Goal: Task Accomplishment & Management: Manage account settings

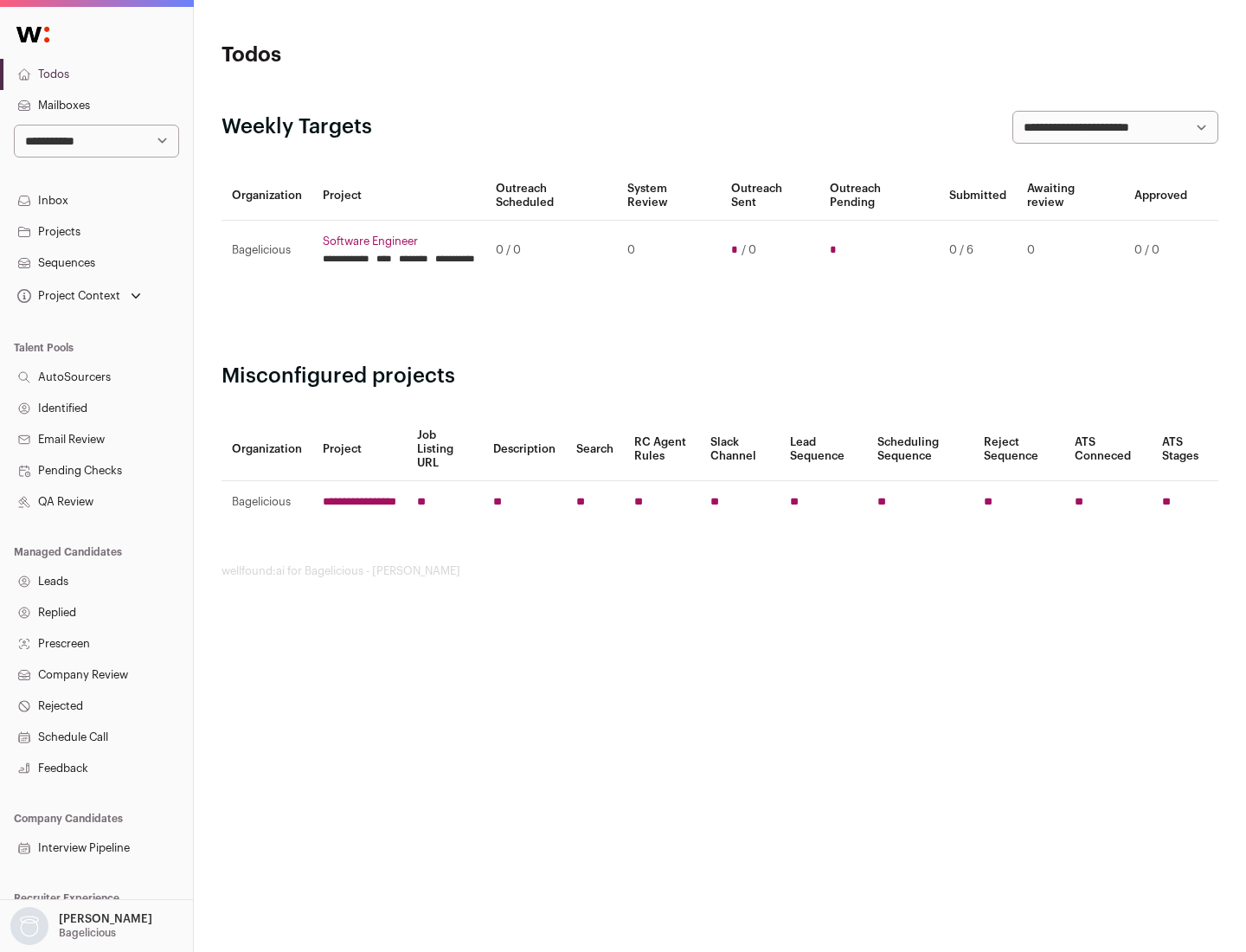
click at [96, 231] on link "Projects" at bounding box center [97, 232] width 193 height 31
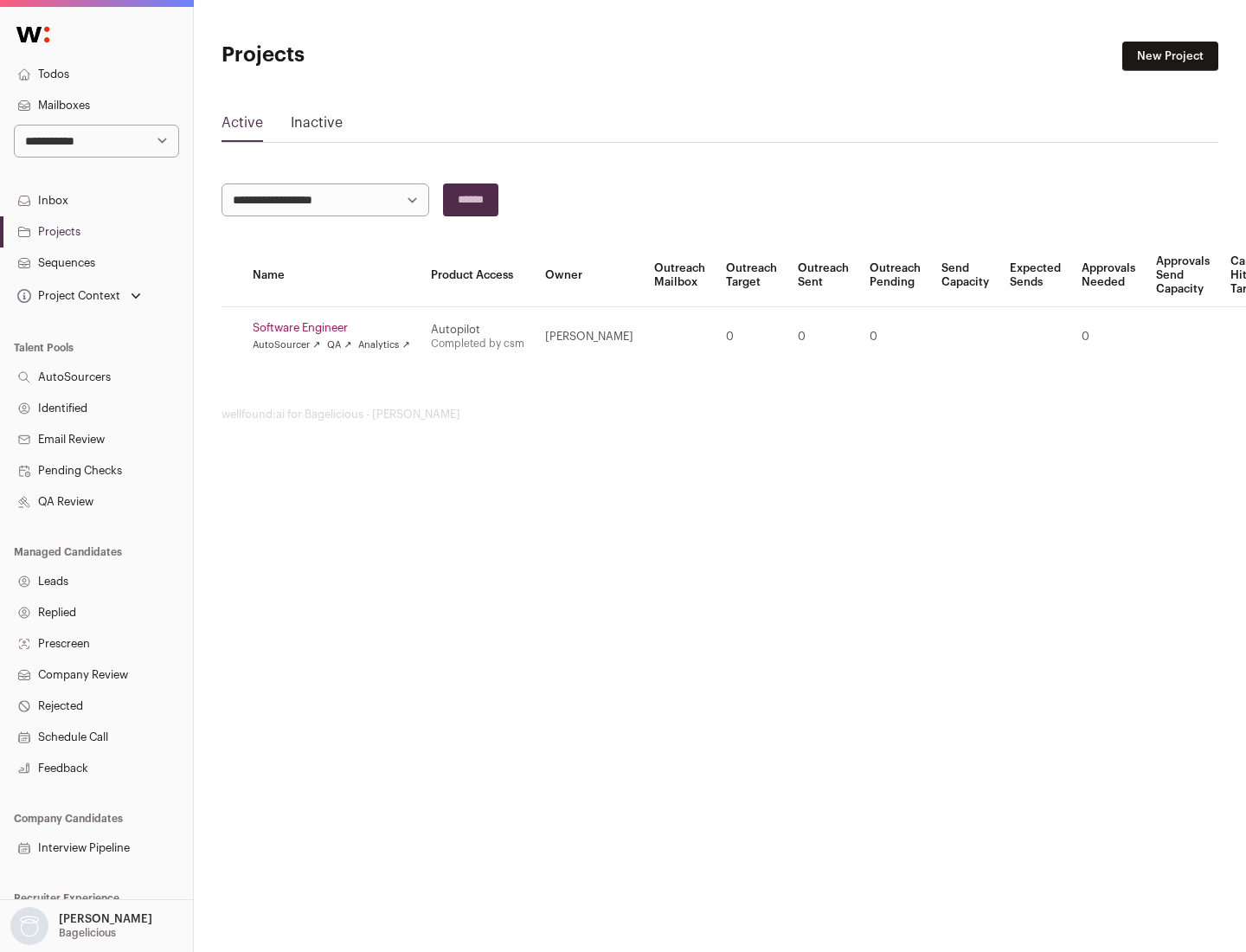
click at [337, 327] on link "Software Engineer" at bounding box center [331, 327] width 158 height 13
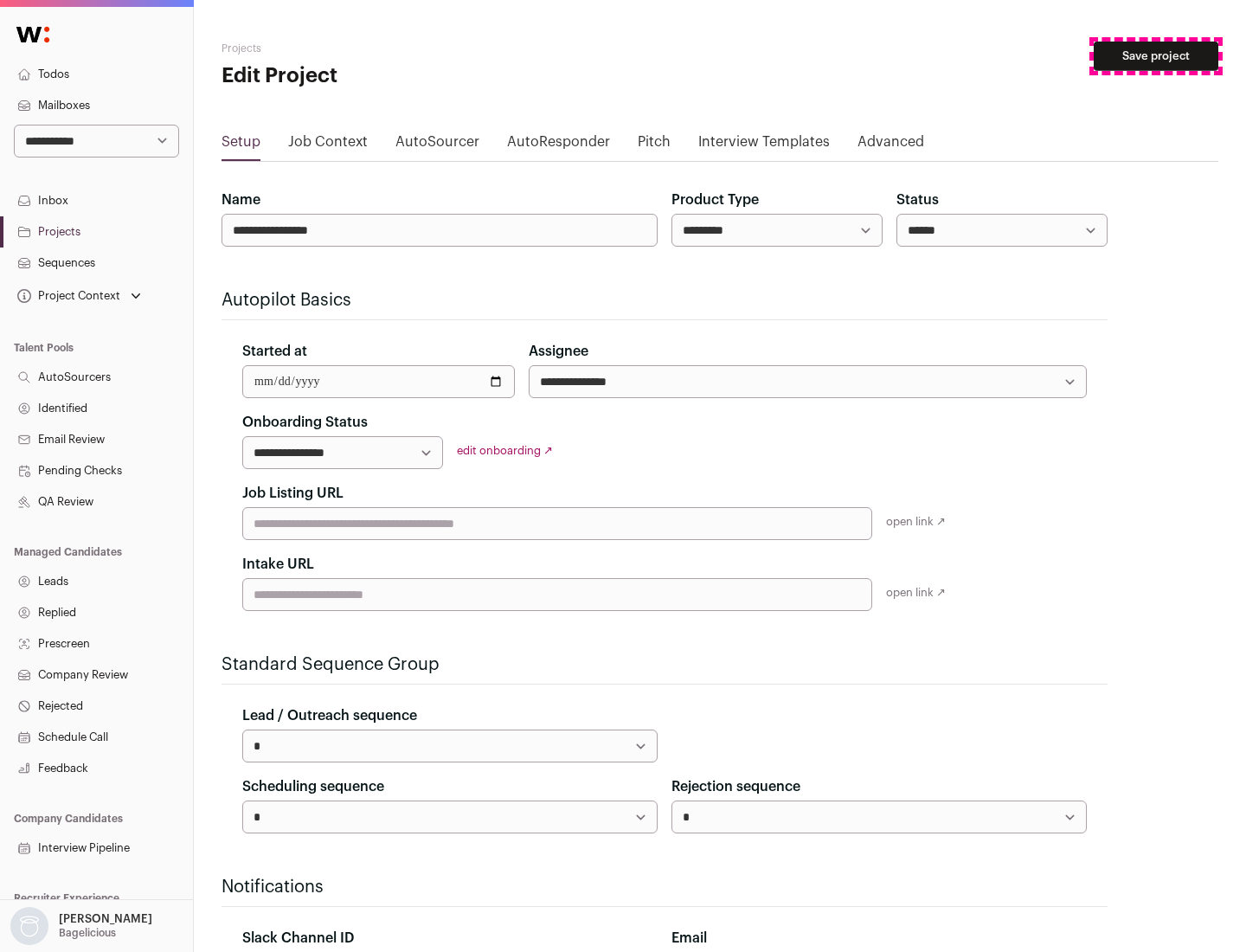
click at [1156, 56] on button "Save project" at bounding box center [1156, 55] width 124 height 30
